Goal: Transaction & Acquisition: Download file/media

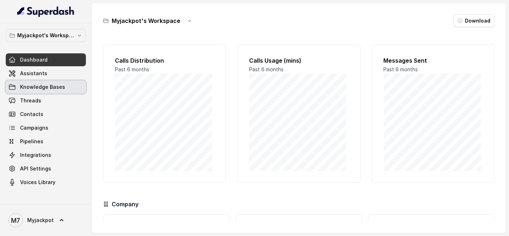
click at [41, 88] on span "Knowledge Bases" at bounding box center [42, 86] width 45 height 7
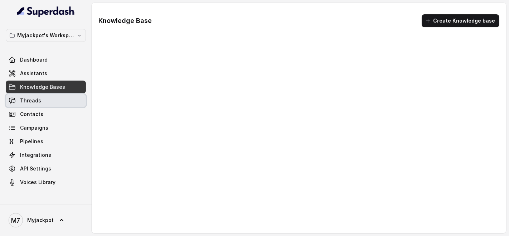
click at [39, 100] on span "Threads" at bounding box center [30, 100] width 21 height 7
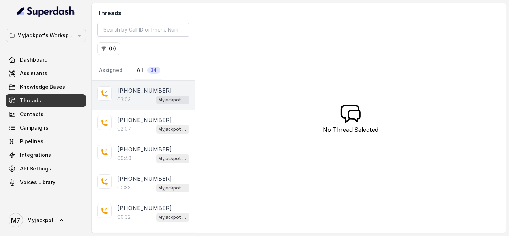
click at [159, 102] on p "Myjackpot agent" at bounding box center [173, 99] width 29 height 7
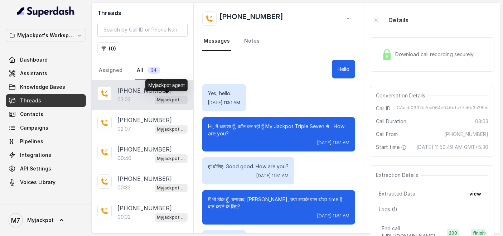
scroll to position [785, 0]
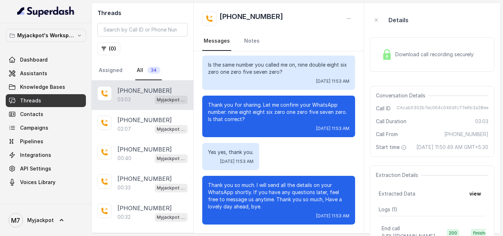
click at [422, 58] on div "Download call recording securely" at bounding box center [428, 54] width 98 height 16
click at [414, 54] on span "Download call recording securely" at bounding box center [436, 54] width 82 height 7
click at [426, 49] on div "Download call recording securely" at bounding box center [428, 54] width 98 height 16
click at [131, 101] on div "03:03 Myjackpot agent" at bounding box center [152, 99] width 70 height 9
click at [411, 54] on span "Download call recording securely" at bounding box center [436, 54] width 82 height 7
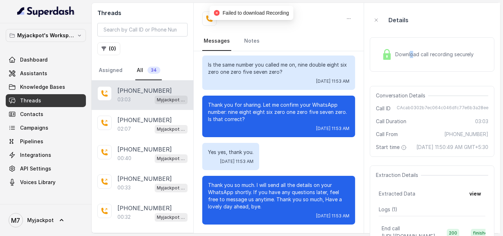
drag, startPoint x: 413, startPoint y: 54, endPoint x: 411, endPoint y: 58, distance: 4.7
click at [411, 58] on div "Download call recording securely" at bounding box center [428, 54] width 98 height 16
